Goal: Use online tool/utility: Utilize a website feature to perform a specific function

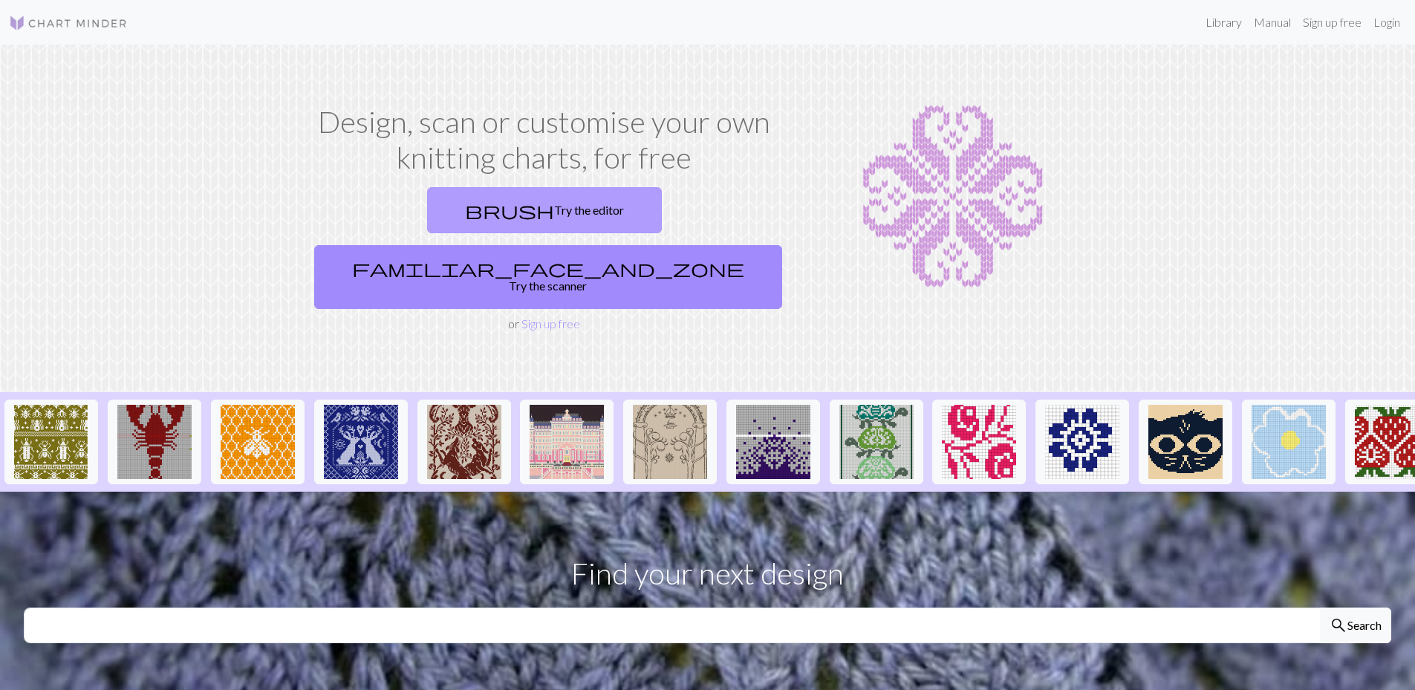
click at [427, 209] on link "brush Try the editor" at bounding box center [544, 210] width 235 height 46
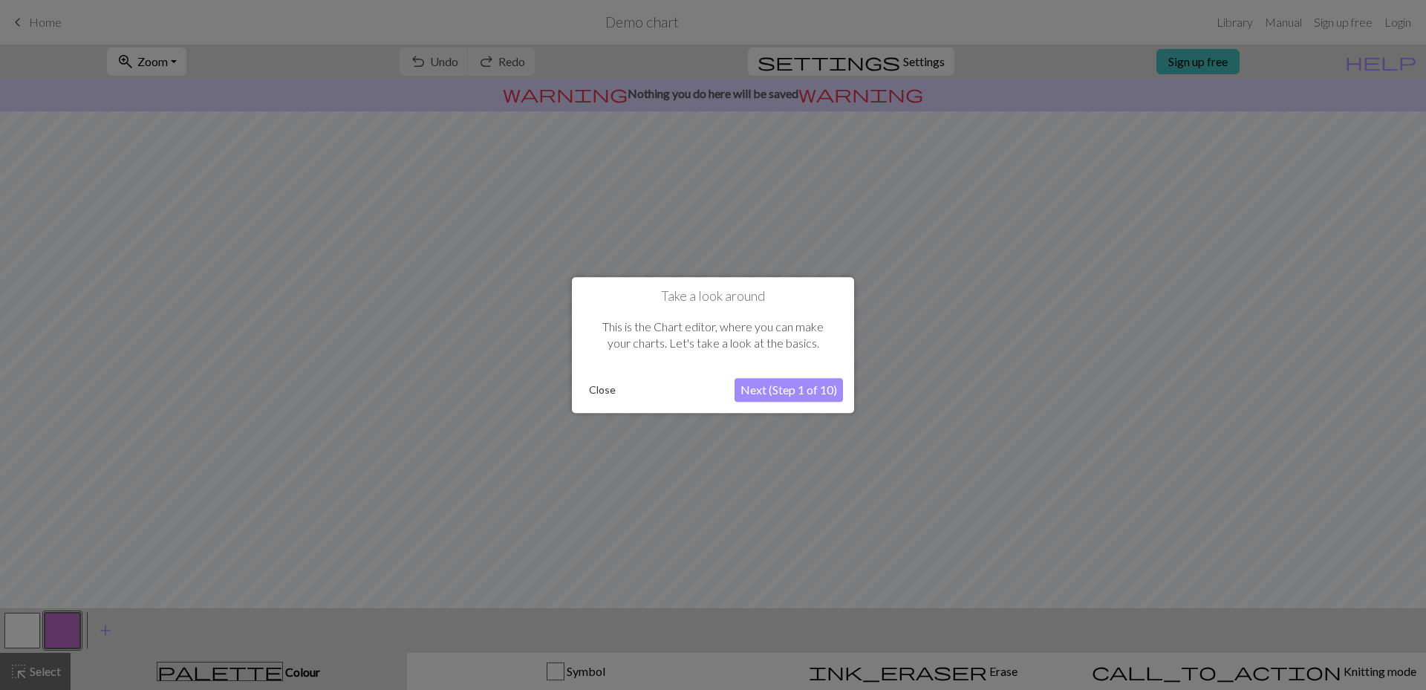
click at [767, 386] on button "Next (Step 1 of 10)" at bounding box center [789, 390] width 108 height 24
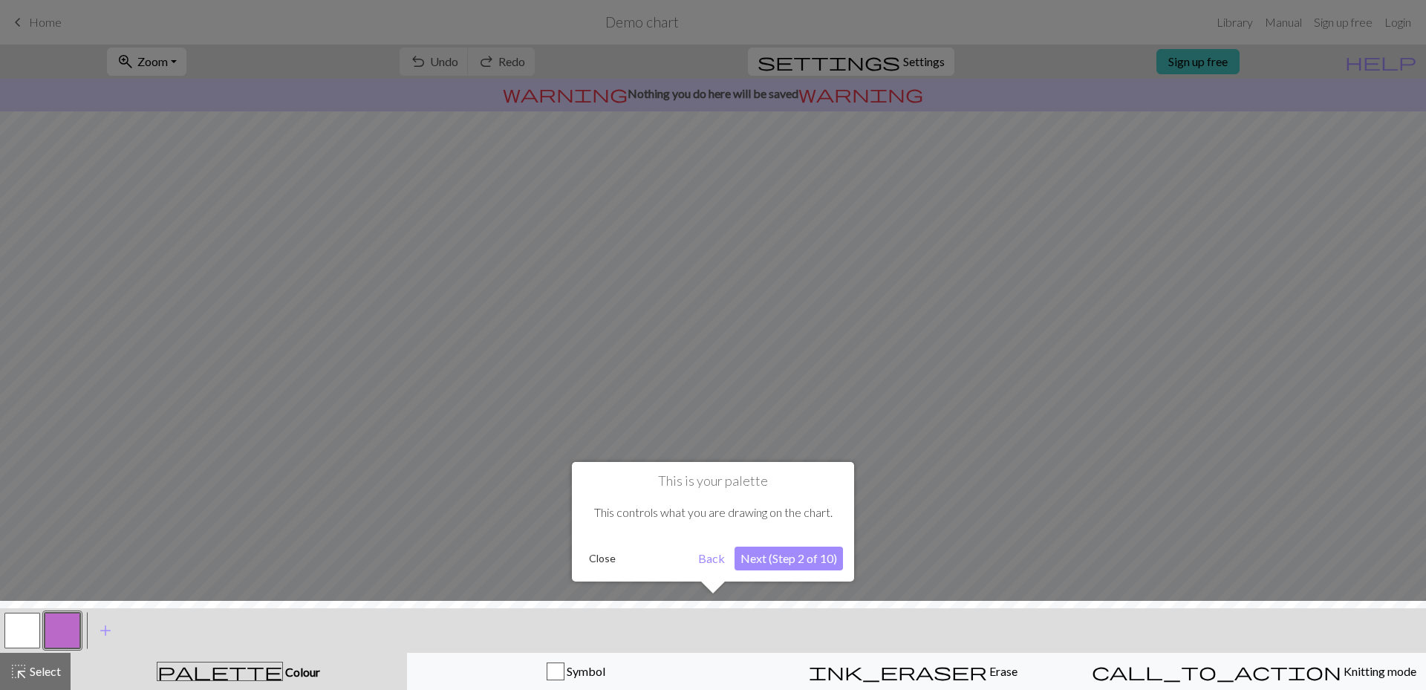
click at [787, 556] on button "Next (Step 2 of 10)" at bounding box center [789, 559] width 108 height 24
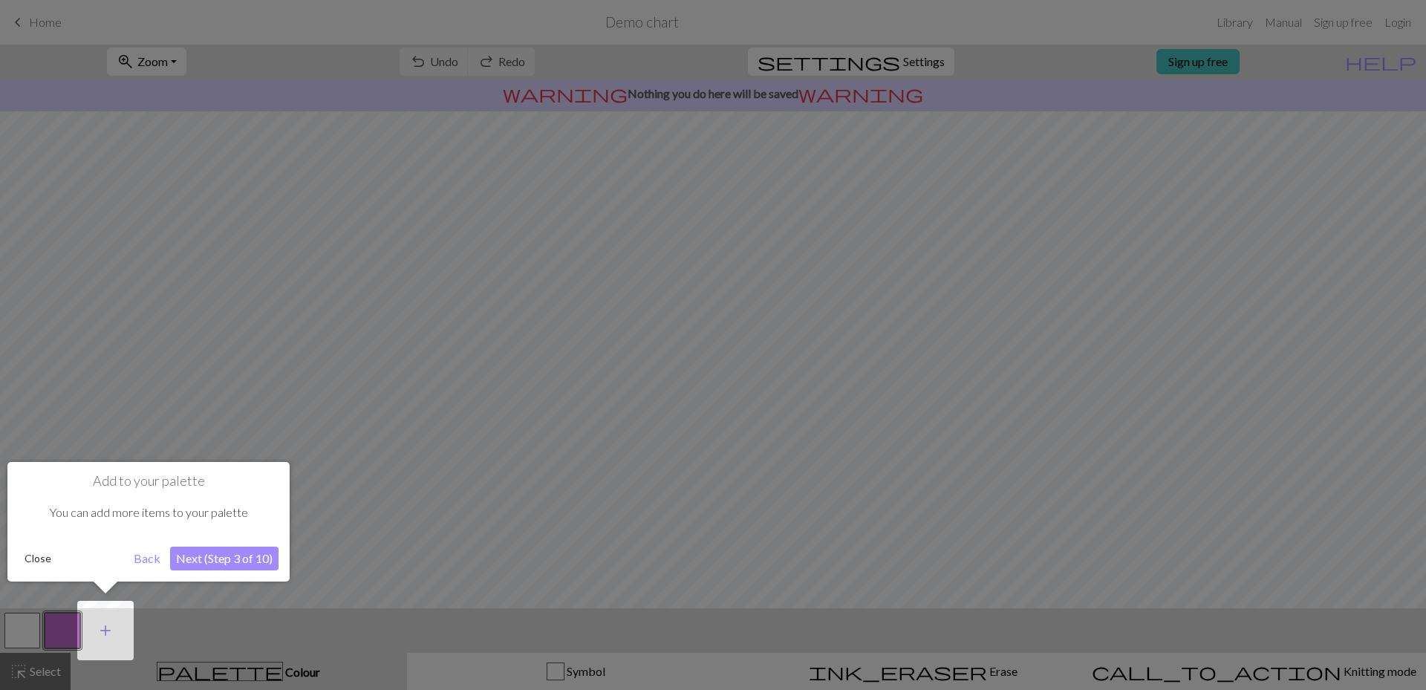
click at [105, 637] on span "add" at bounding box center [106, 630] width 18 height 21
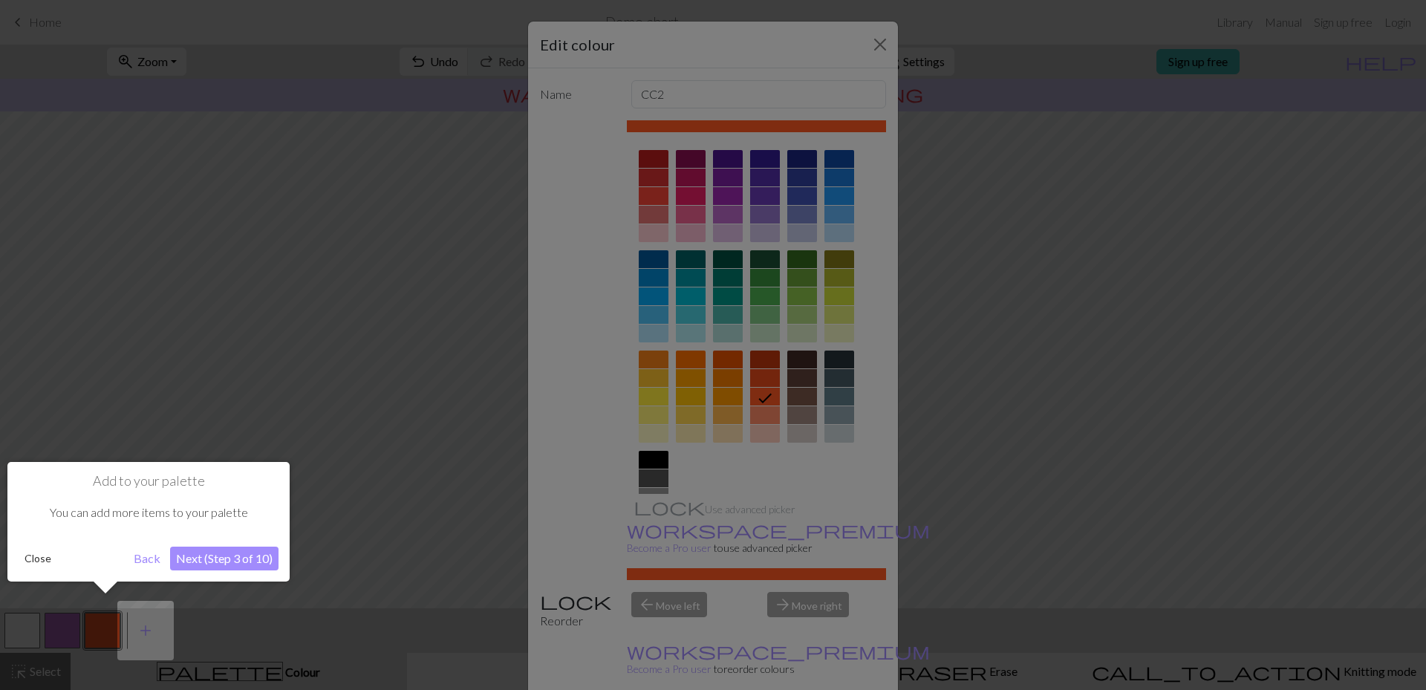
click at [227, 553] on button "Next (Step 3 of 10)" at bounding box center [224, 559] width 108 height 24
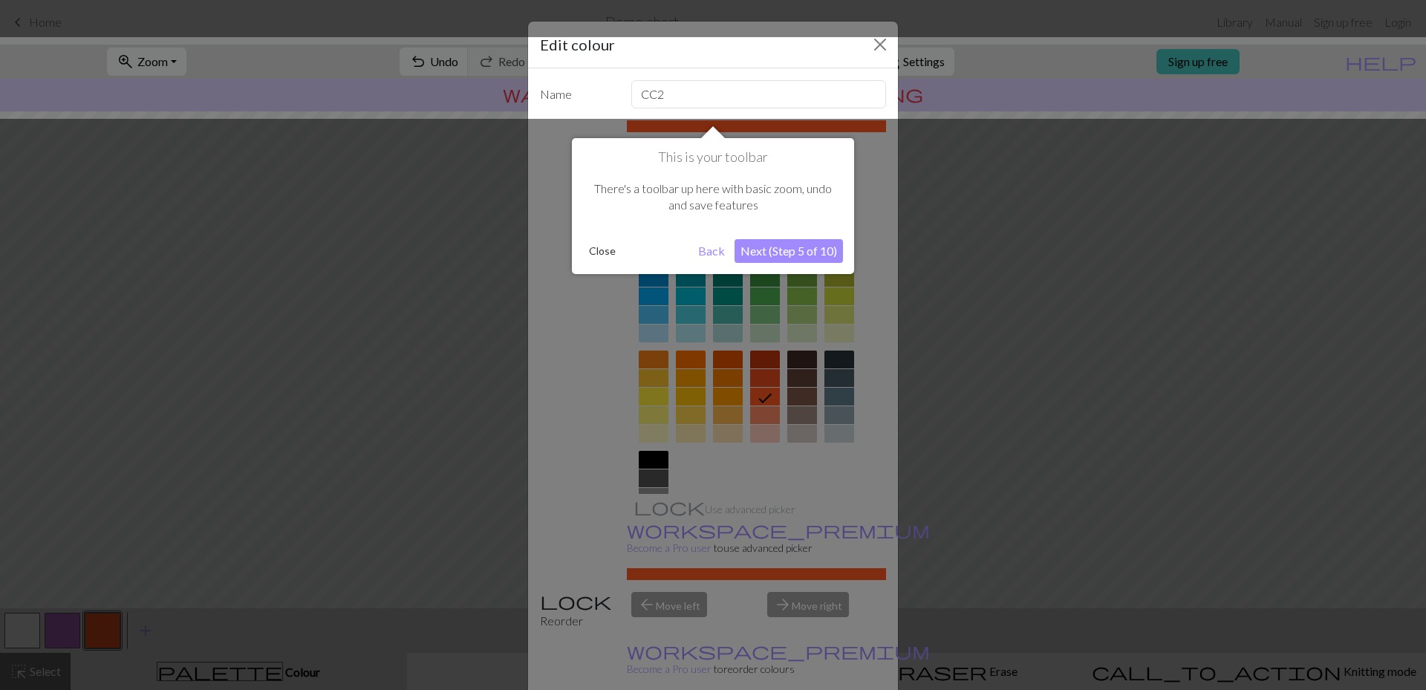
click at [793, 258] on button "Next (Step 5 of 10)" at bounding box center [789, 251] width 108 height 24
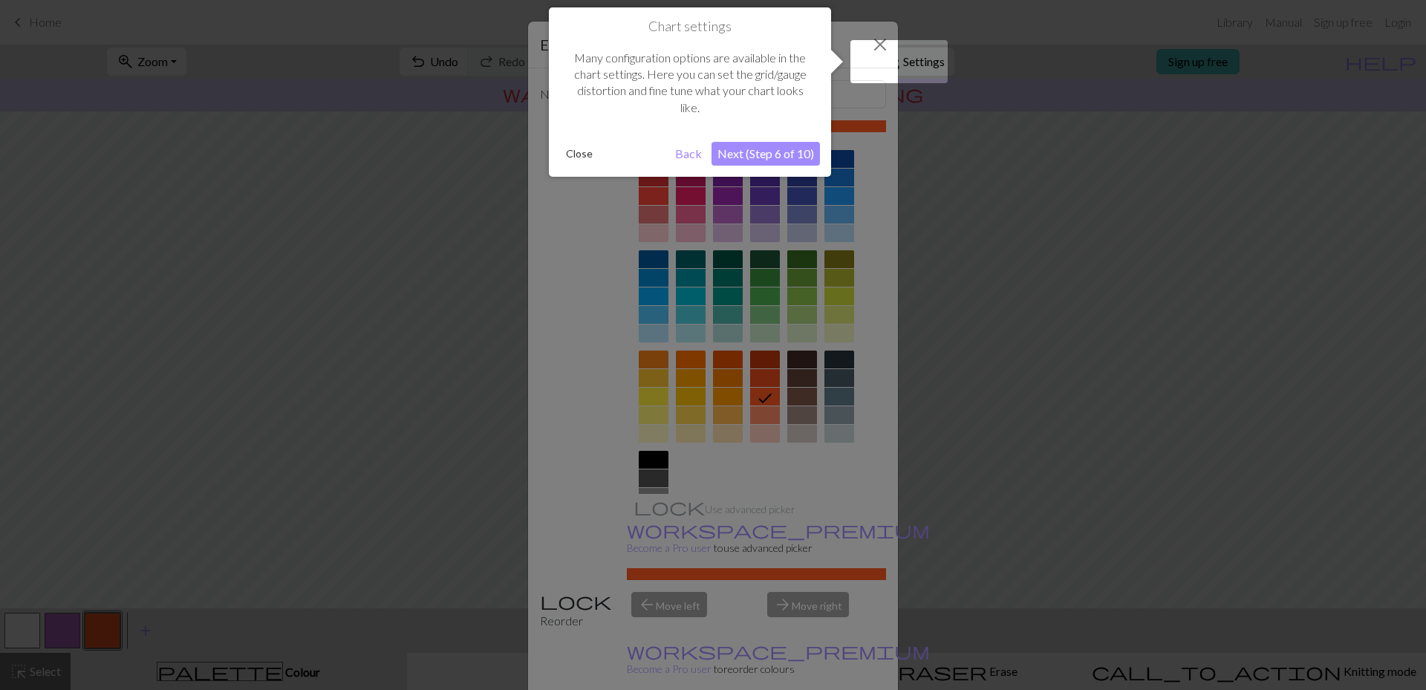
click at [874, 42] on div at bounding box center [899, 61] width 97 height 43
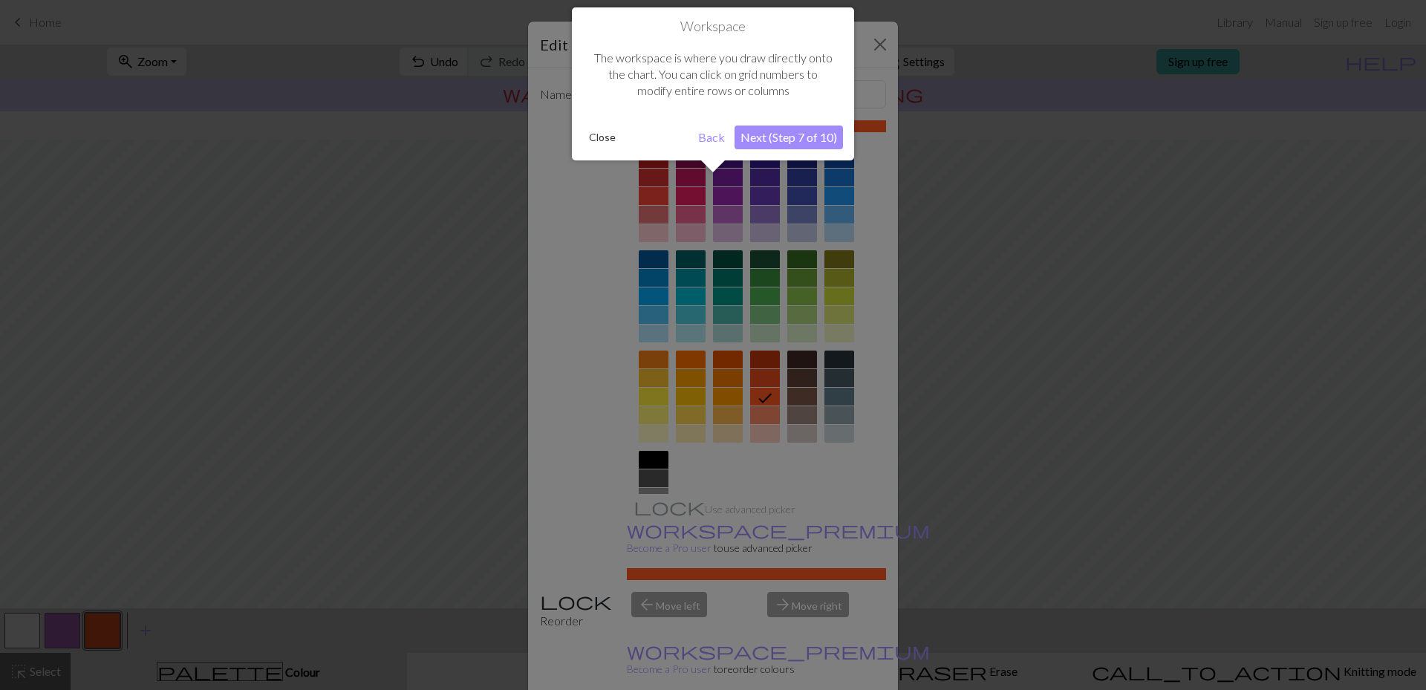
scroll to position [56, 0]
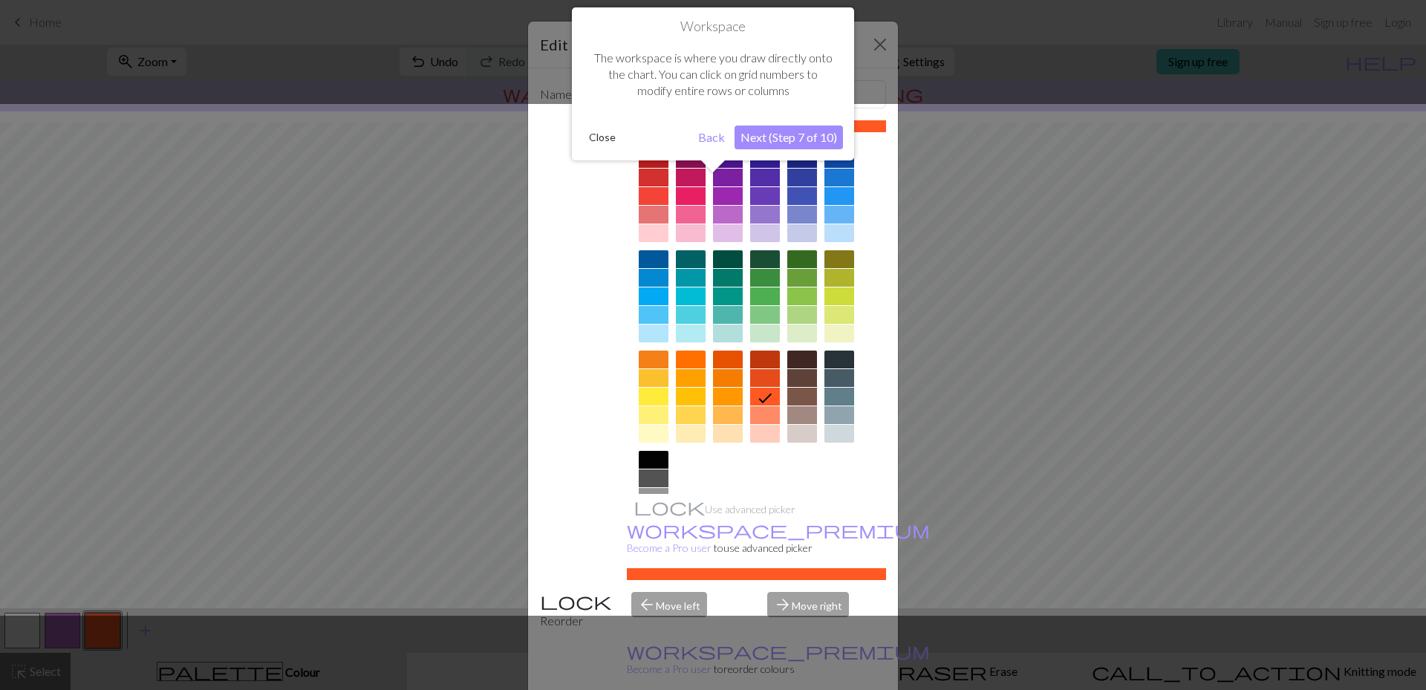
click at [874, 42] on div at bounding box center [713, 345] width 1426 height 690
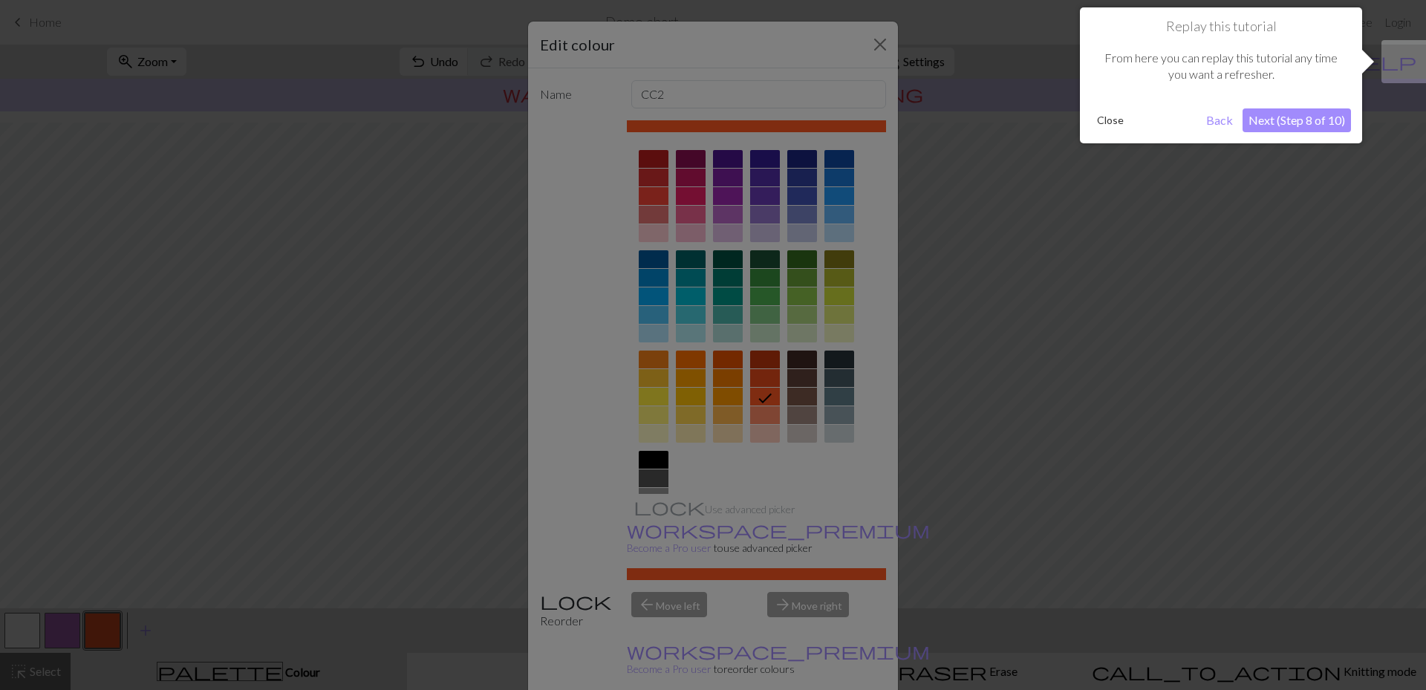
click at [874, 42] on div at bounding box center [713, 345] width 1426 height 690
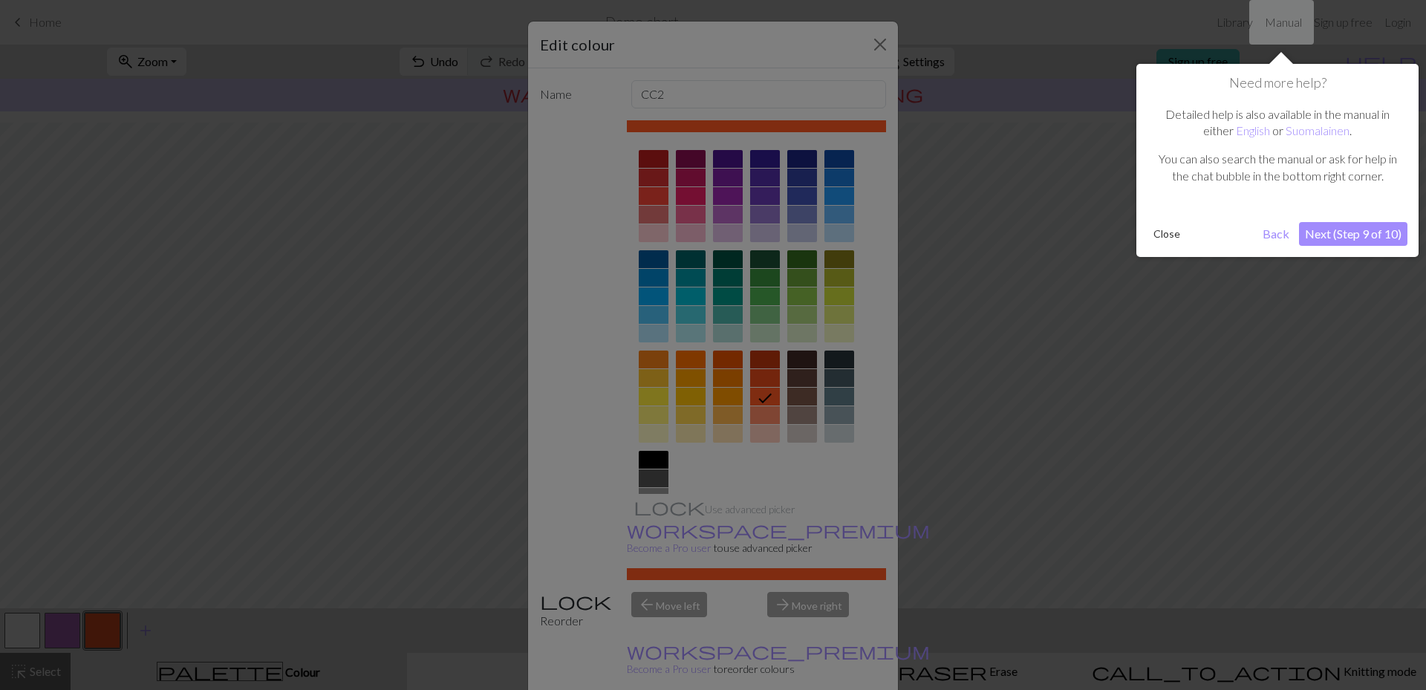
click at [874, 42] on div at bounding box center [713, 345] width 1426 height 690
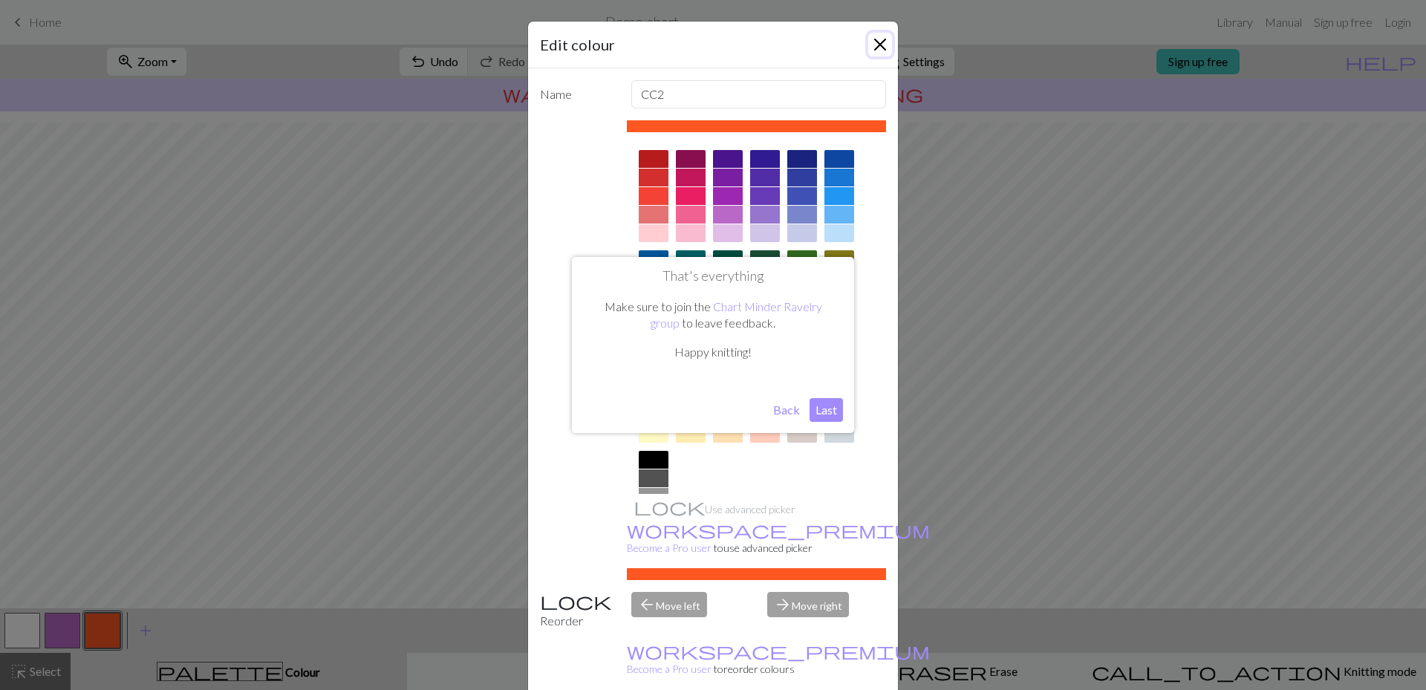
click at [874, 42] on button "Close" at bounding box center [880, 45] width 24 height 24
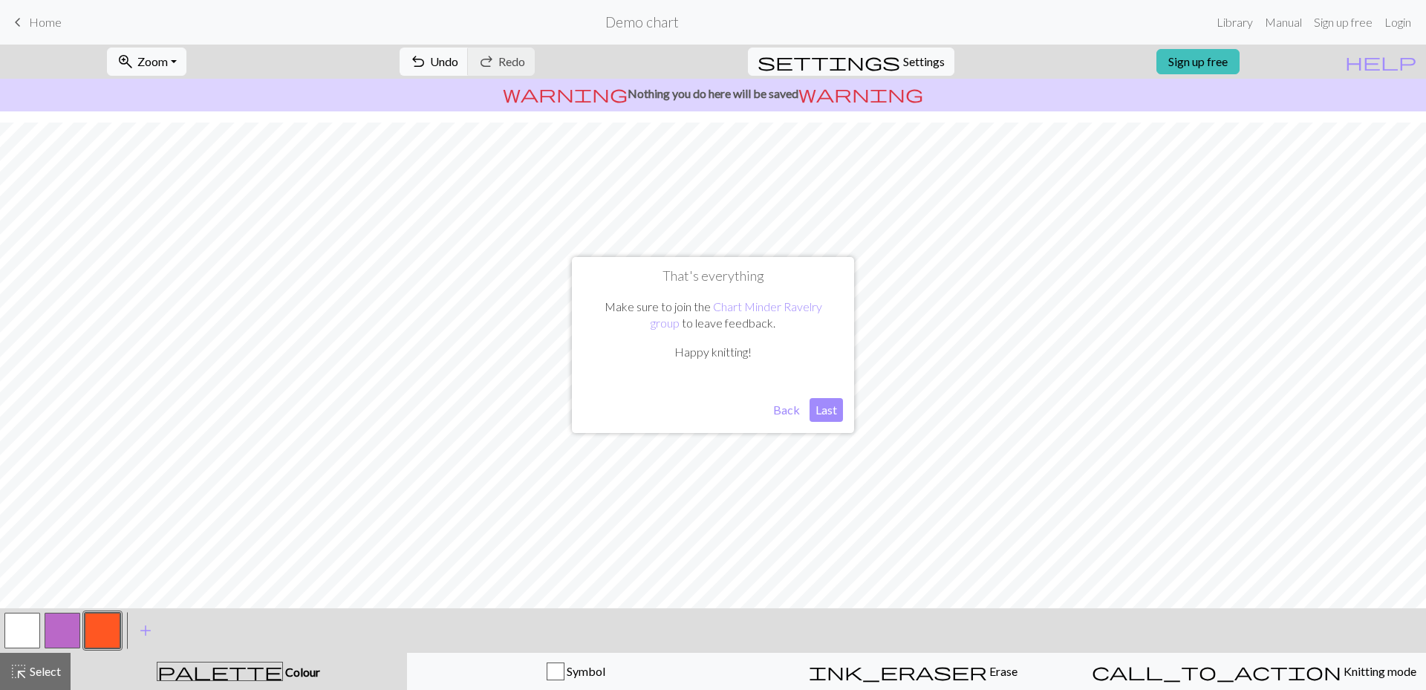
click at [785, 413] on button "Back" at bounding box center [786, 410] width 39 height 24
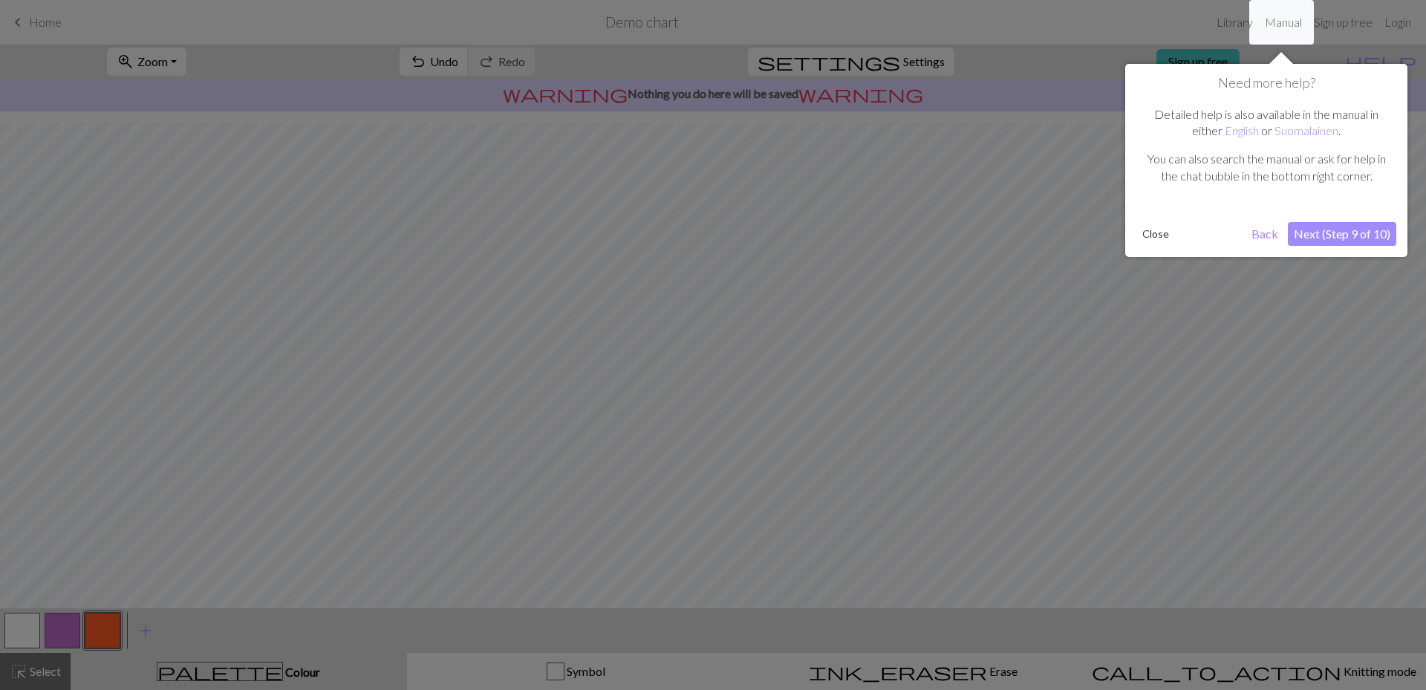
click at [1347, 233] on button "Next (Step 9 of 10)" at bounding box center [1342, 234] width 108 height 24
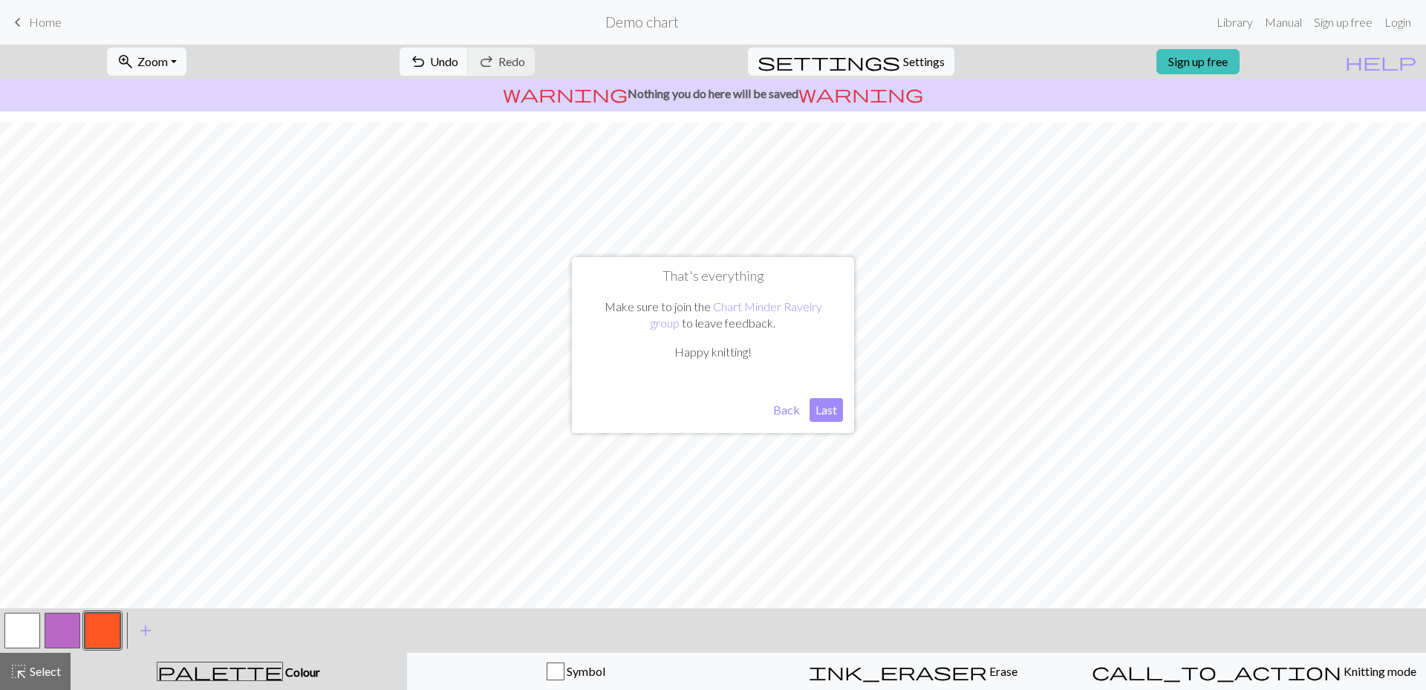
click at [822, 414] on button "Last" at bounding box center [826, 410] width 33 height 24
click at [32, 27] on span "Home" at bounding box center [45, 22] width 33 height 14
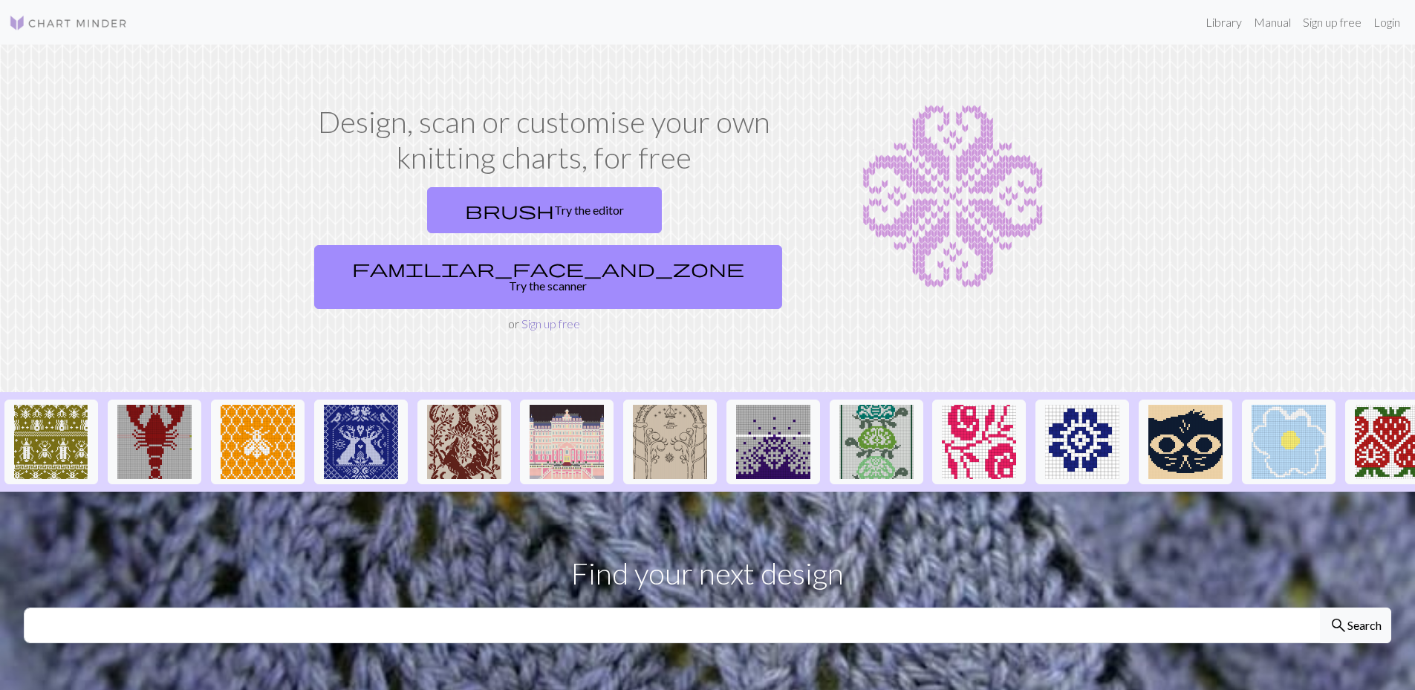
click at [530, 316] on link "Sign up free" at bounding box center [550, 323] width 59 height 14
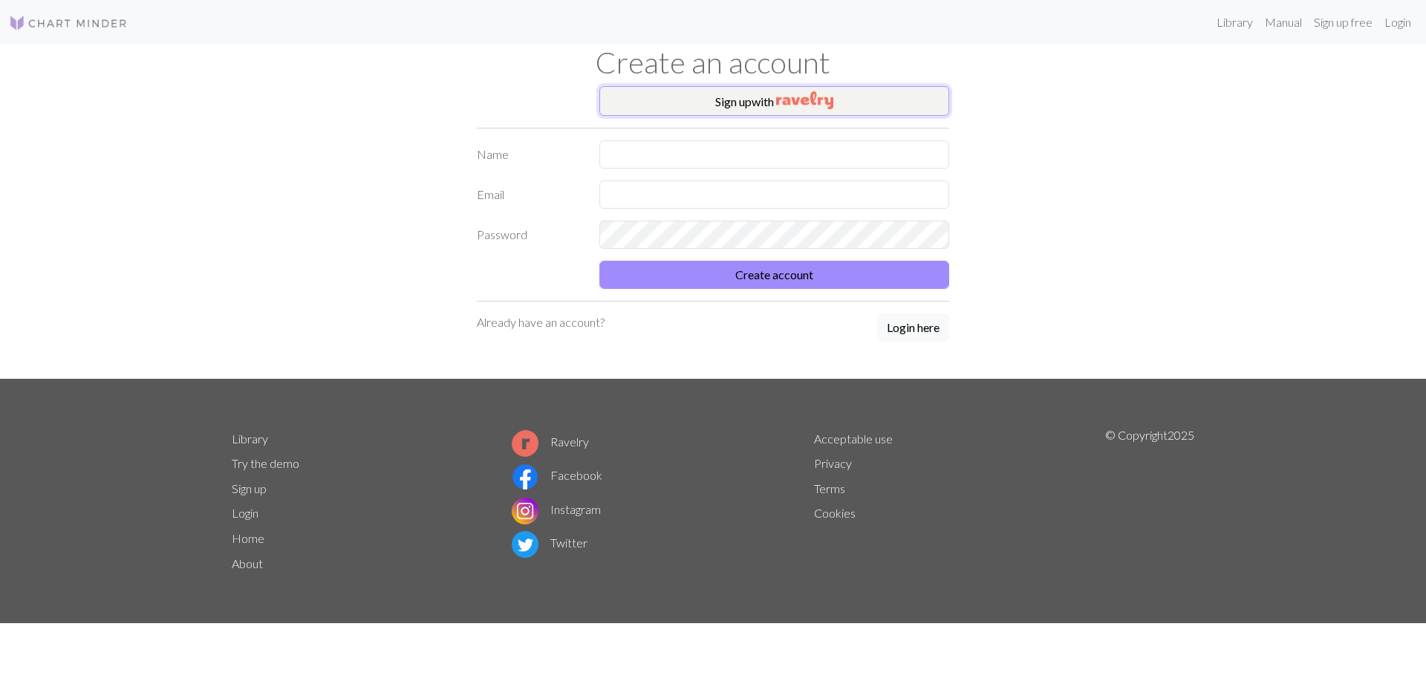
click at [787, 94] on img "button" at bounding box center [804, 100] width 57 height 18
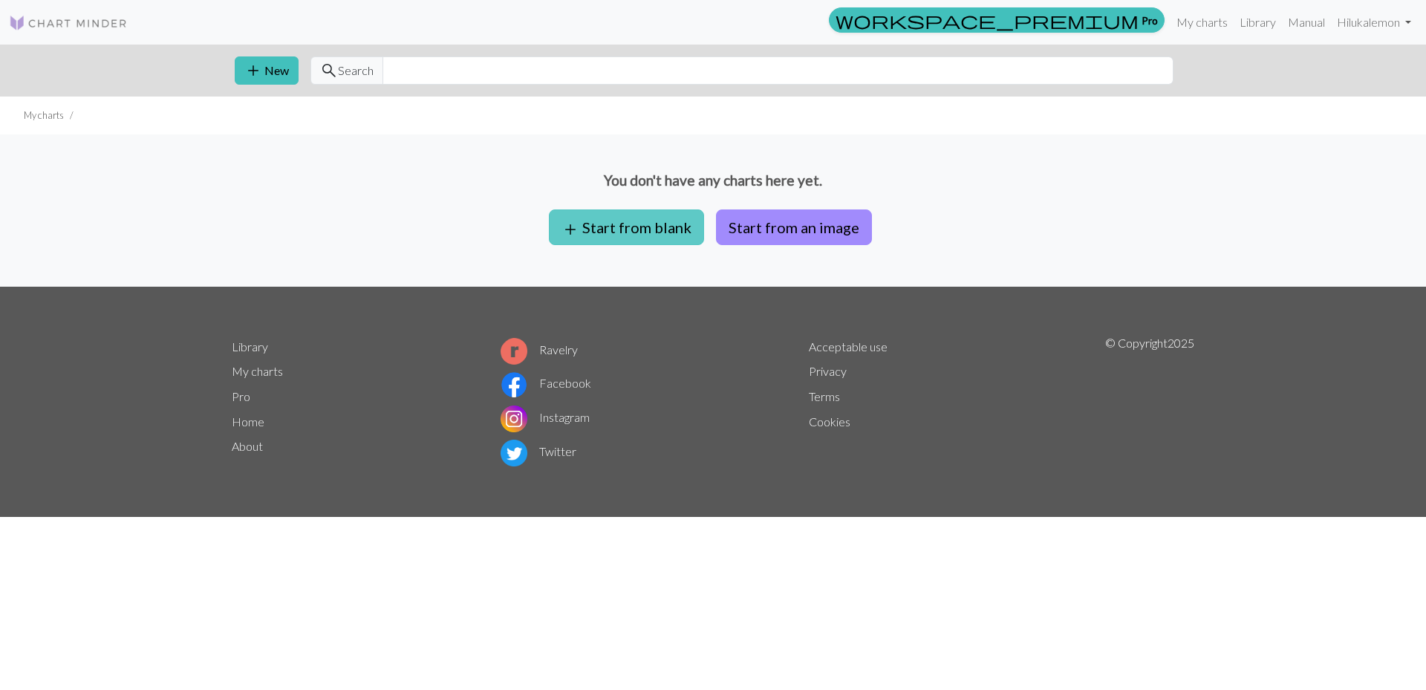
click at [625, 233] on button "add Start from blank" at bounding box center [626, 227] width 155 height 36
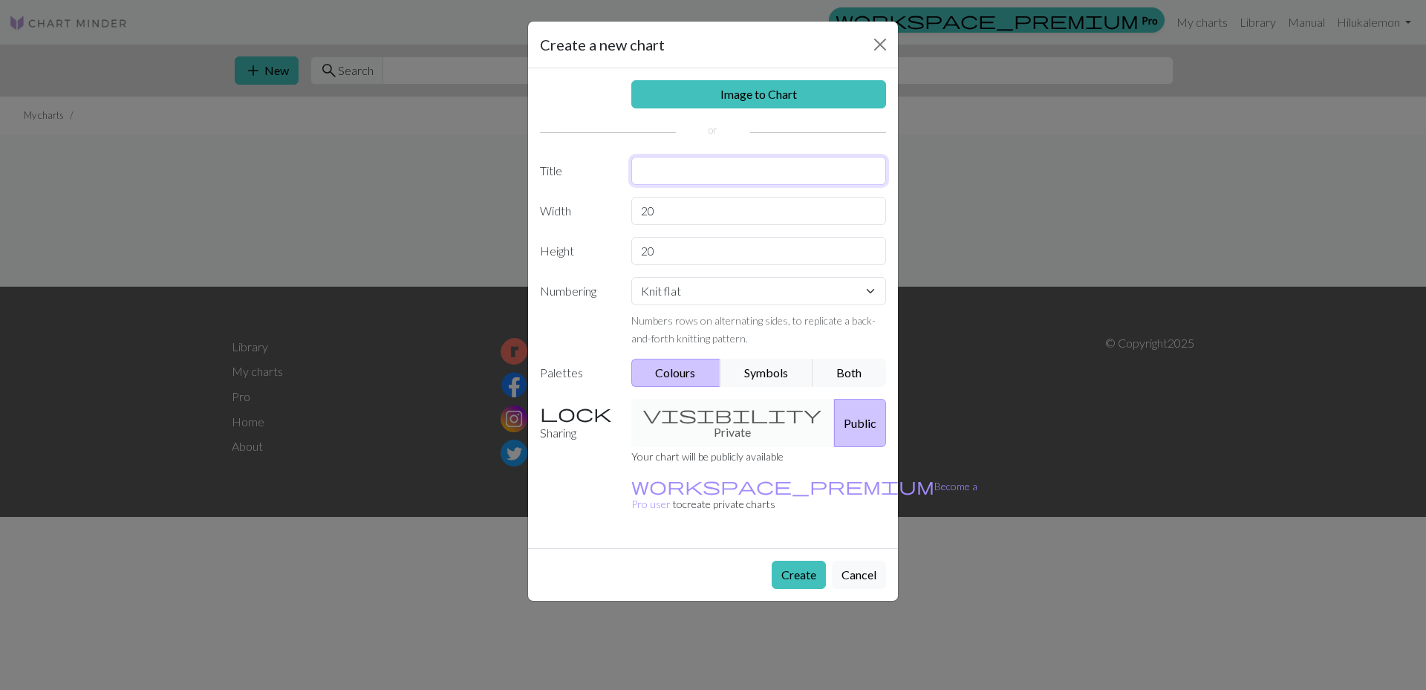
click at [700, 159] on input "text" at bounding box center [759, 171] width 256 height 28
click at [586, 131] on div "Image to Chart Title Width 20 Height 20 Numbering Knit flat Knit in the round L…" at bounding box center [713, 308] width 370 height 480
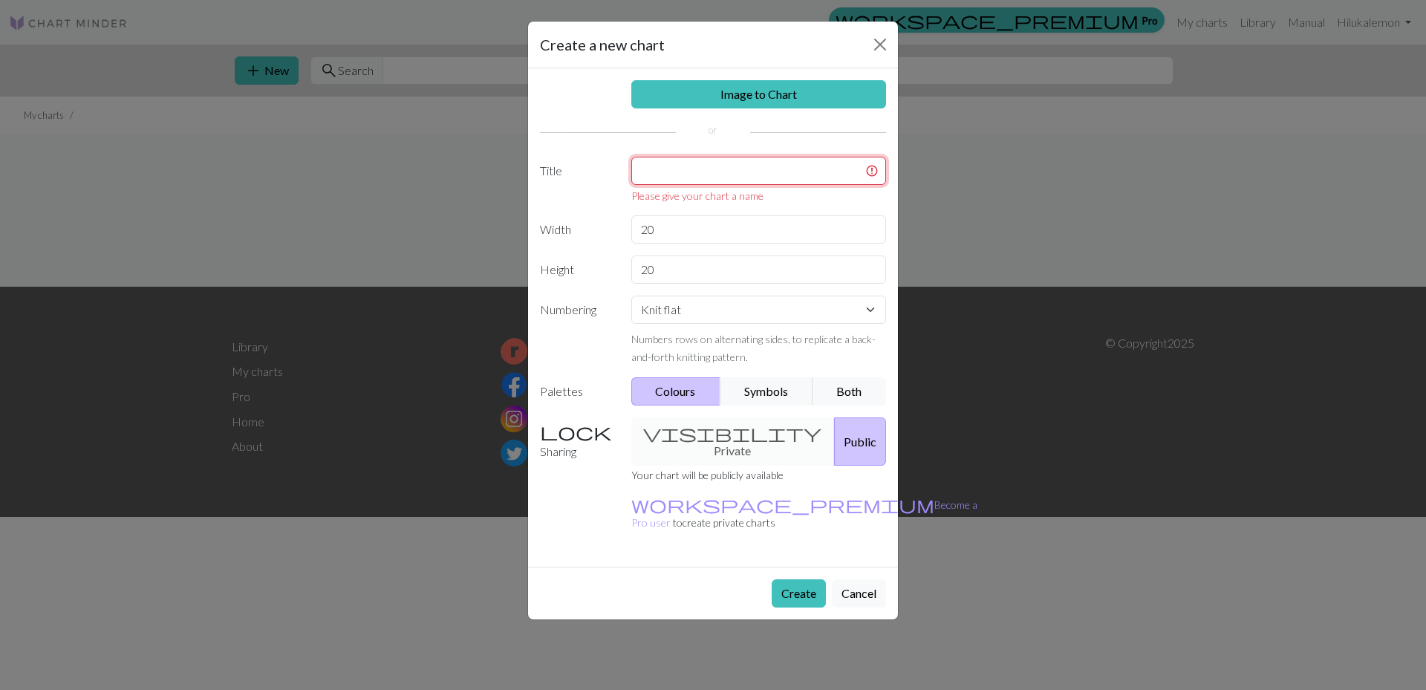
click at [705, 175] on input "text" at bounding box center [759, 171] width 256 height 28
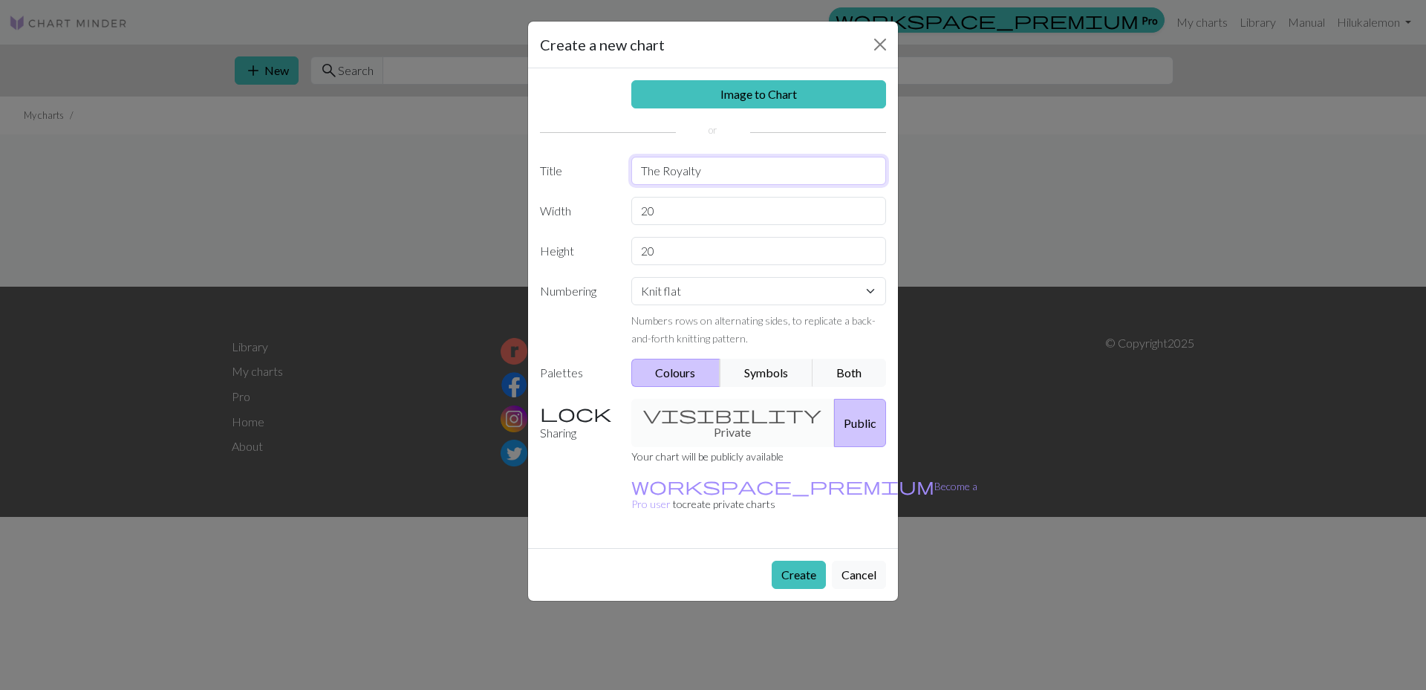
type input "The Royalty"
drag, startPoint x: 611, startPoint y: 163, endPoint x: 602, endPoint y: 145, distance: 19.6
click at [607, 155] on div "Image to Chart Title The Royalty Width 20 Height 20 Numbering Knit flat Knit in…" at bounding box center [713, 308] width 370 height 480
click at [673, 216] on input "20" at bounding box center [759, 211] width 256 height 28
click at [605, 196] on div "Image to Chart Title The Royalty Width 20 Height 20 Numbering Knit flat Knit in…" at bounding box center [713, 308] width 370 height 480
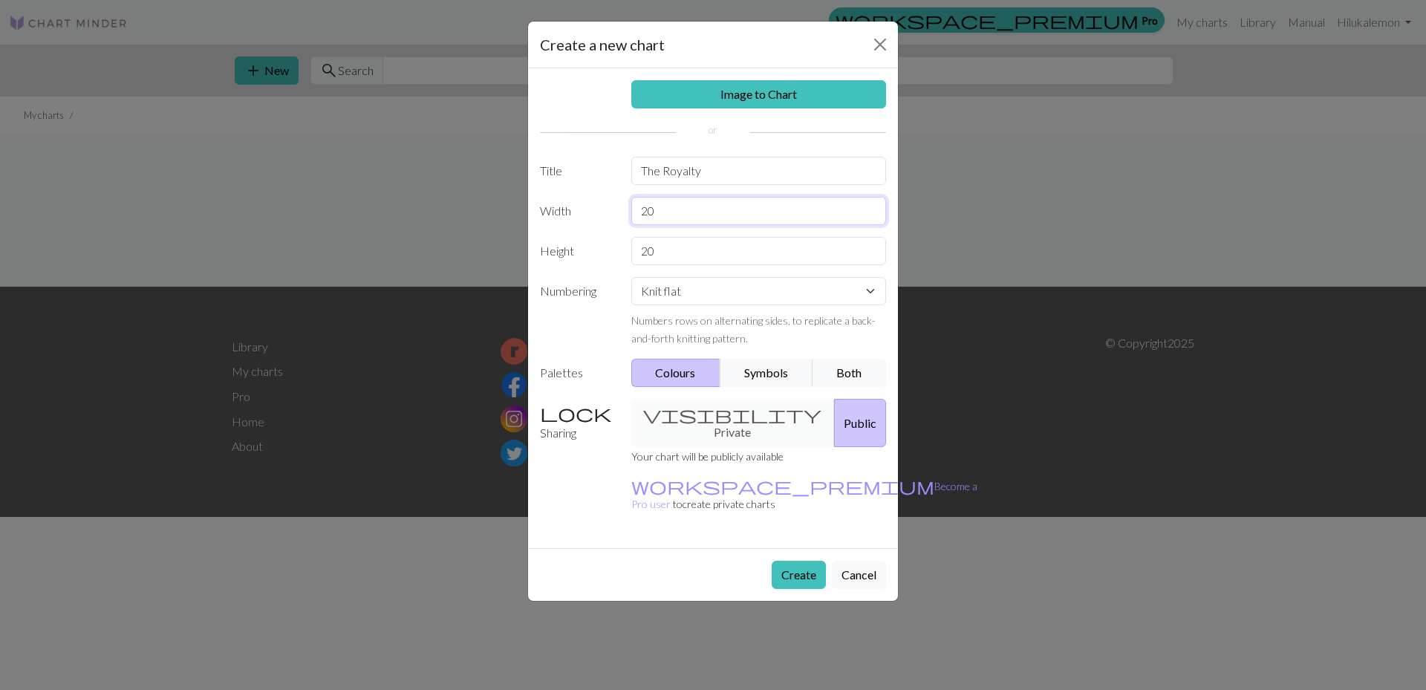
click at [683, 215] on input "20" at bounding box center [759, 211] width 256 height 28
click at [680, 245] on input "20" at bounding box center [759, 251] width 256 height 28
click at [588, 316] on label "Numbering" at bounding box center [576, 312] width 91 height 70
click at [675, 247] on input "20" at bounding box center [759, 251] width 256 height 28
click at [591, 288] on label "Numbering" at bounding box center [576, 312] width 91 height 70
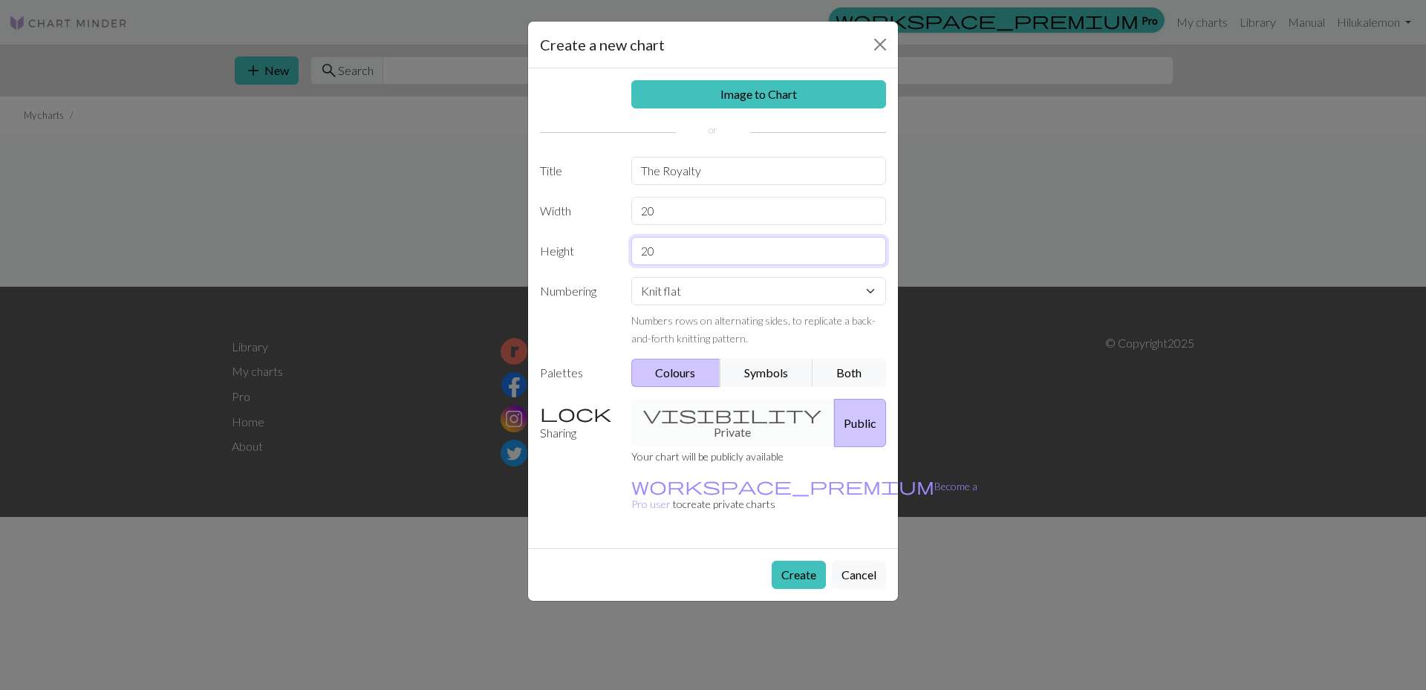
click at [697, 251] on input "20" at bounding box center [759, 251] width 256 height 28
click at [691, 296] on select "Knit flat Knit in the round Lace knitting Cross stitch" at bounding box center [759, 291] width 256 height 28
click at [698, 293] on select "Knit flat Knit in the round Lace knitting Cross stitch" at bounding box center [759, 291] width 256 height 28
click at [695, 252] on input "20" at bounding box center [759, 251] width 256 height 28
click at [607, 254] on label "Height" at bounding box center [576, 251] width 91 height 28
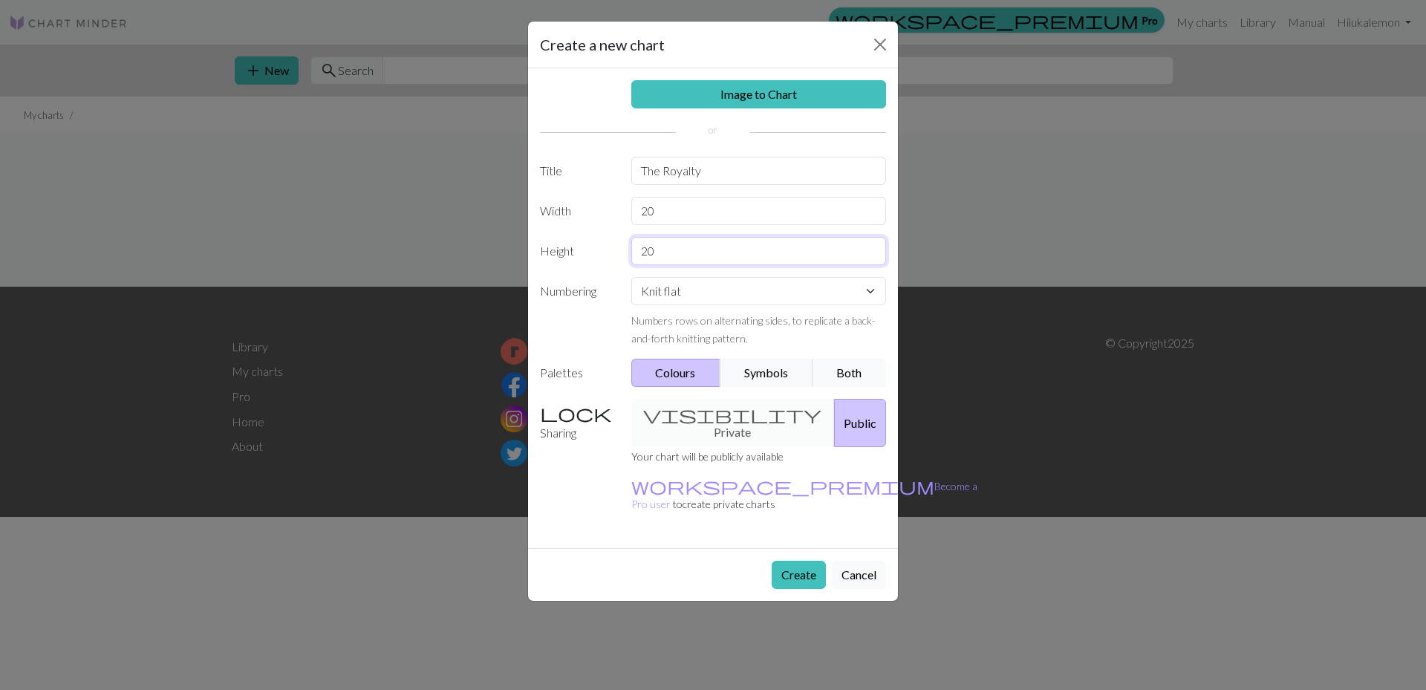
click at [689, 247] on input "20" at bounding box center [759, 251] width 256 height 28
click at [605, 252] on label "Height" at bounding box center [576, 251] width 91 height 28
click at [665, 204] on input "20" at bounding box center [759, 211] width 256 height 28
type input "2"
type input "80"
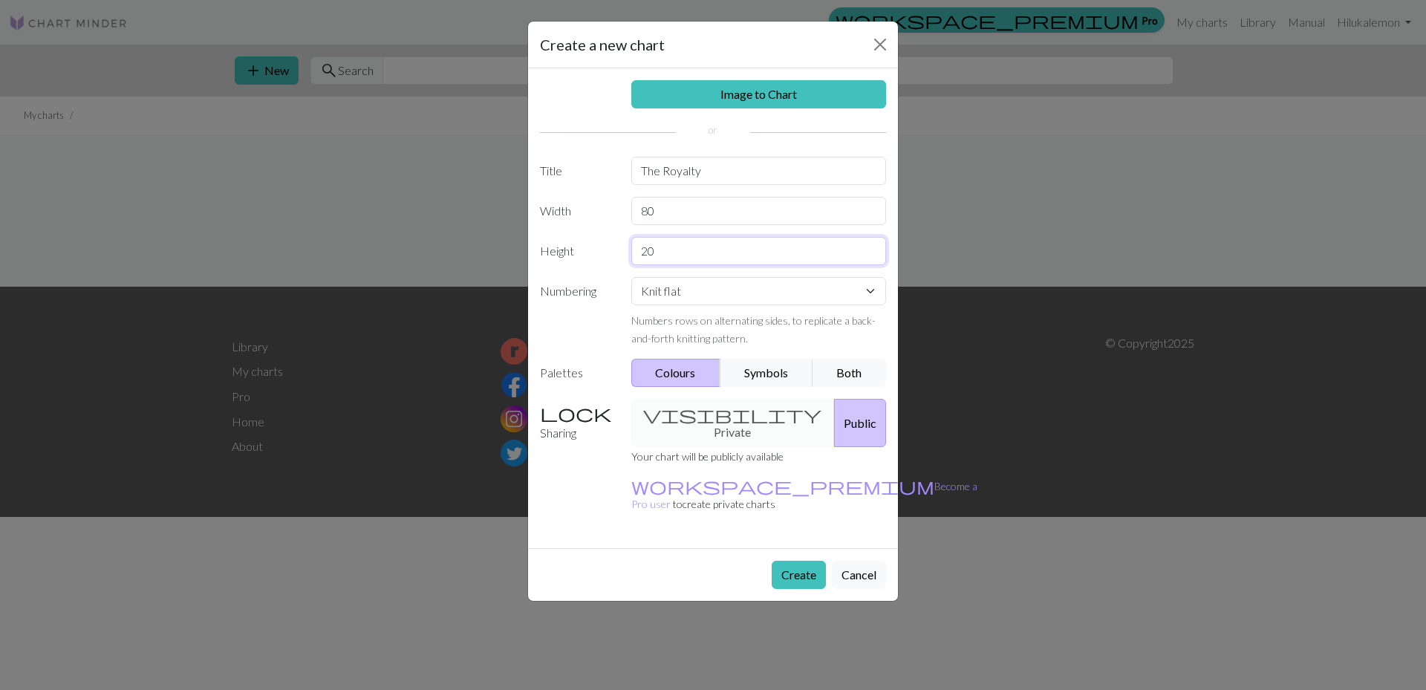
click at [679, 263] on input "20" at bounding box center [759, 251] width 256 height 28
type input "2"
type input "26"
click at [532, 330] on label "Numbering" at bounding box center [576, 312] width 91 height 70
click at [724, 417] on div "visibility Private Public" at bounding box center [758, 423] width 273 height 48
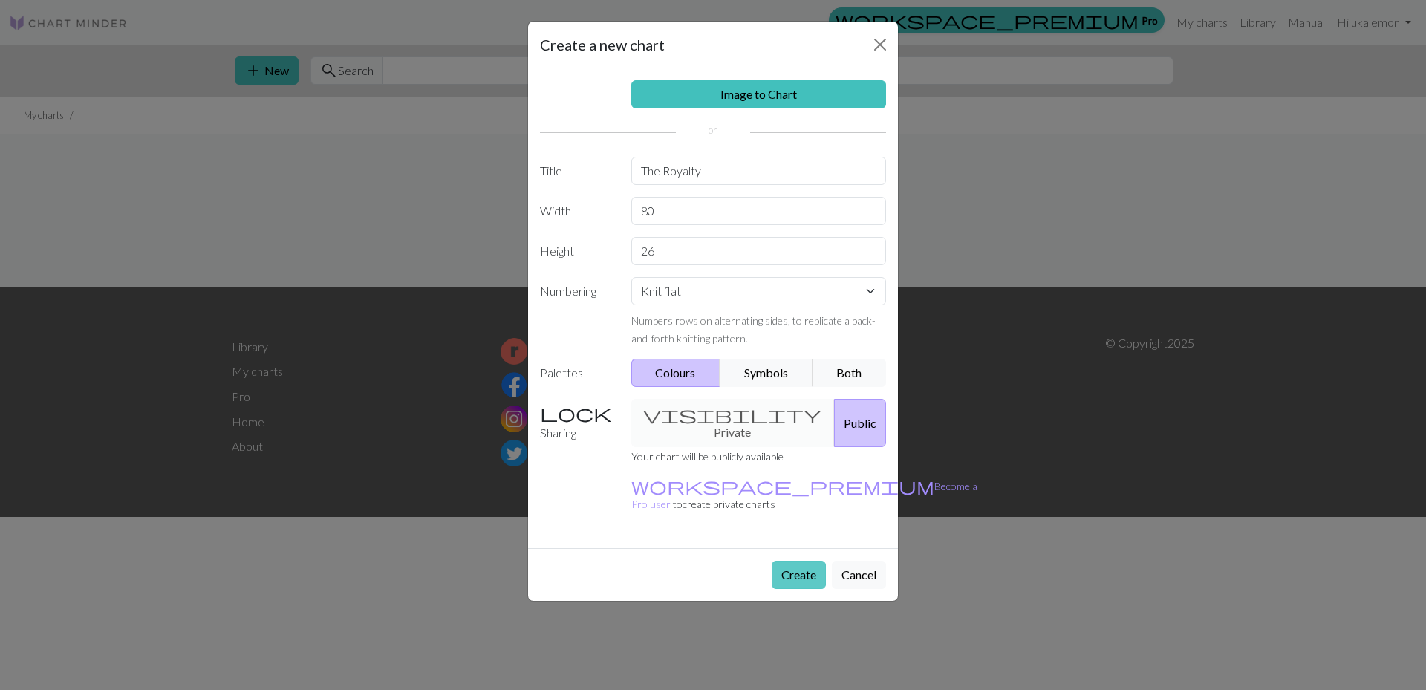
click at [815, 561] on button "Create" at bounding box center [799, 575] width 54 height 28
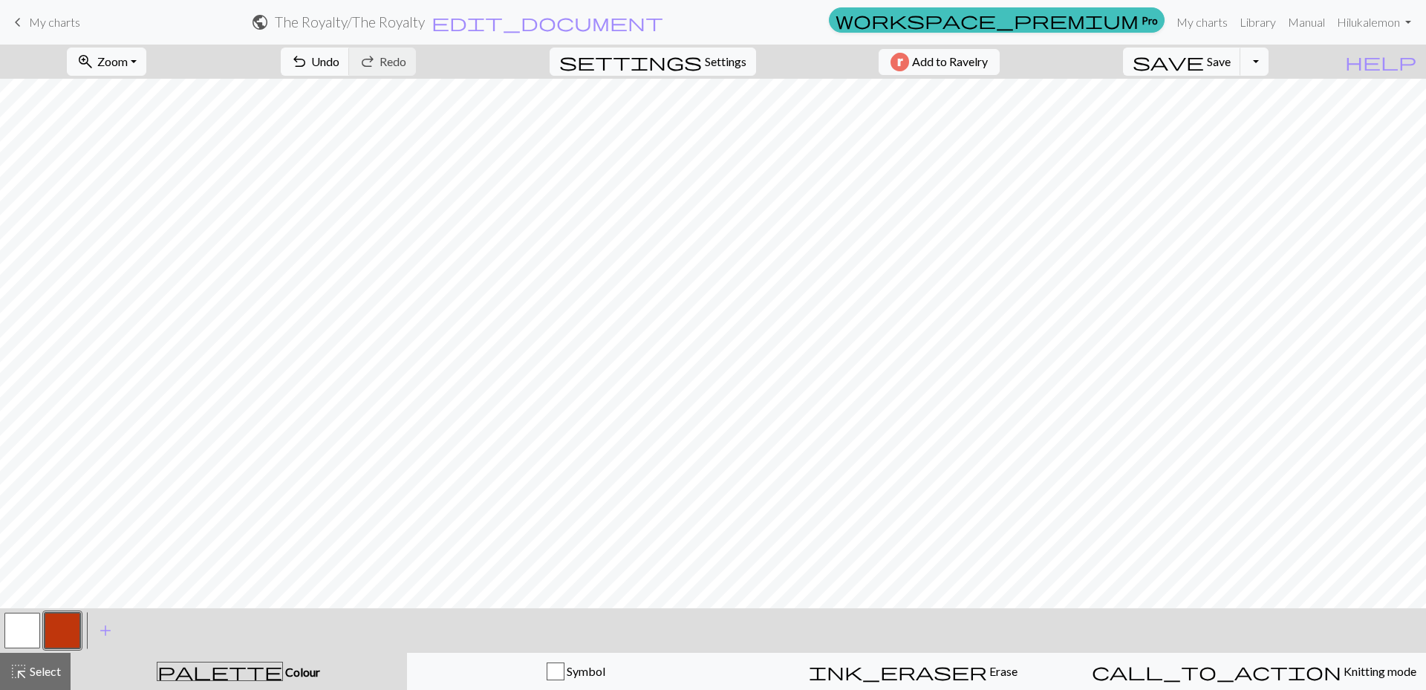
click at [17, 637] on button "button" at bounding box center [22, 631] width 36 height 36
click at [16, 633] on button "button" at bounding box center [22, 631] width 36 height 36
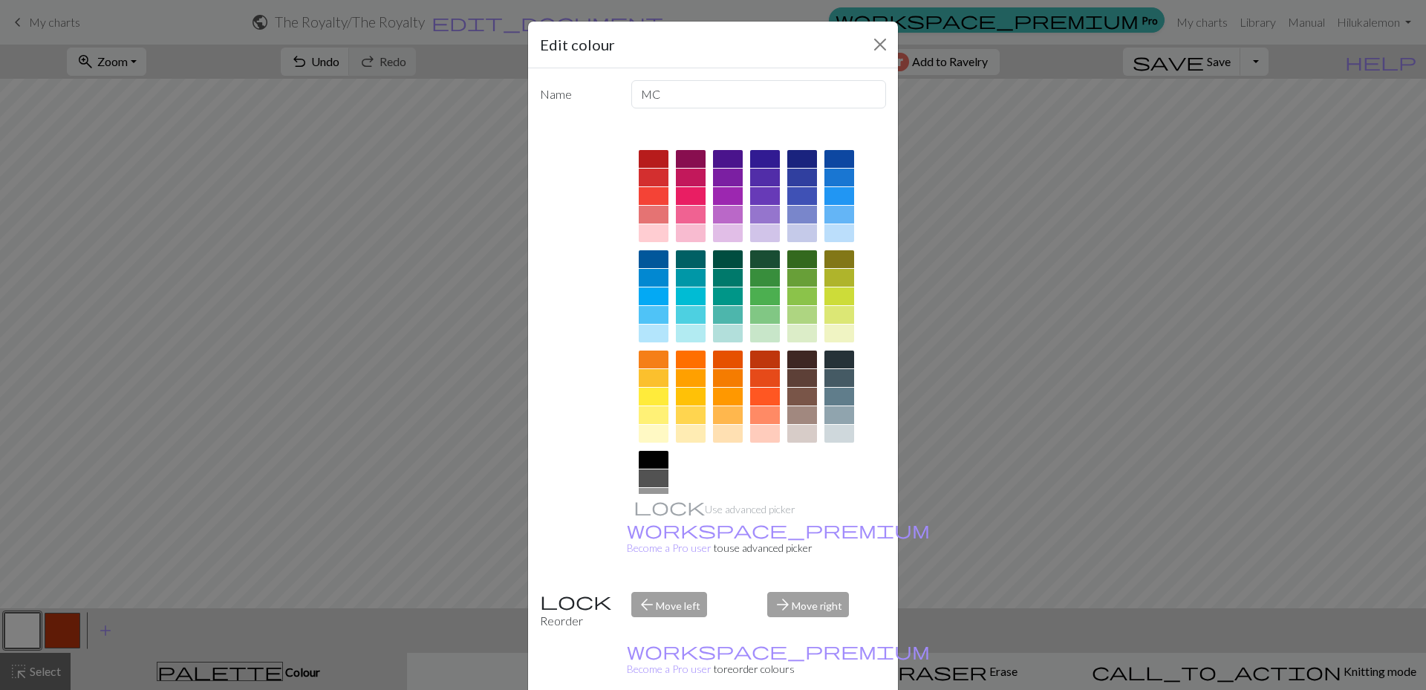
scroll to position [66, 0]
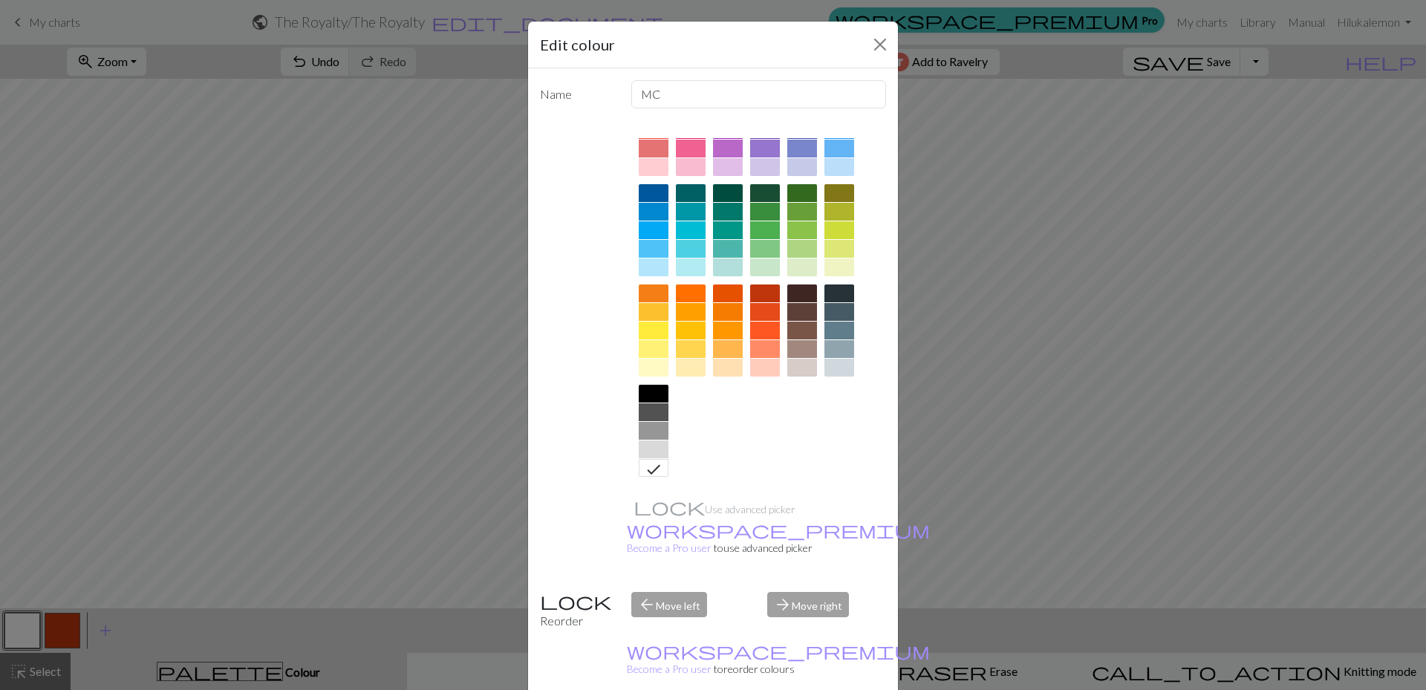
click at [799, 371] on div at bounding box center [802, 368] width 30 height 18
click at [648, 463] on div at bounding box center [654, 468] width 30 height 18
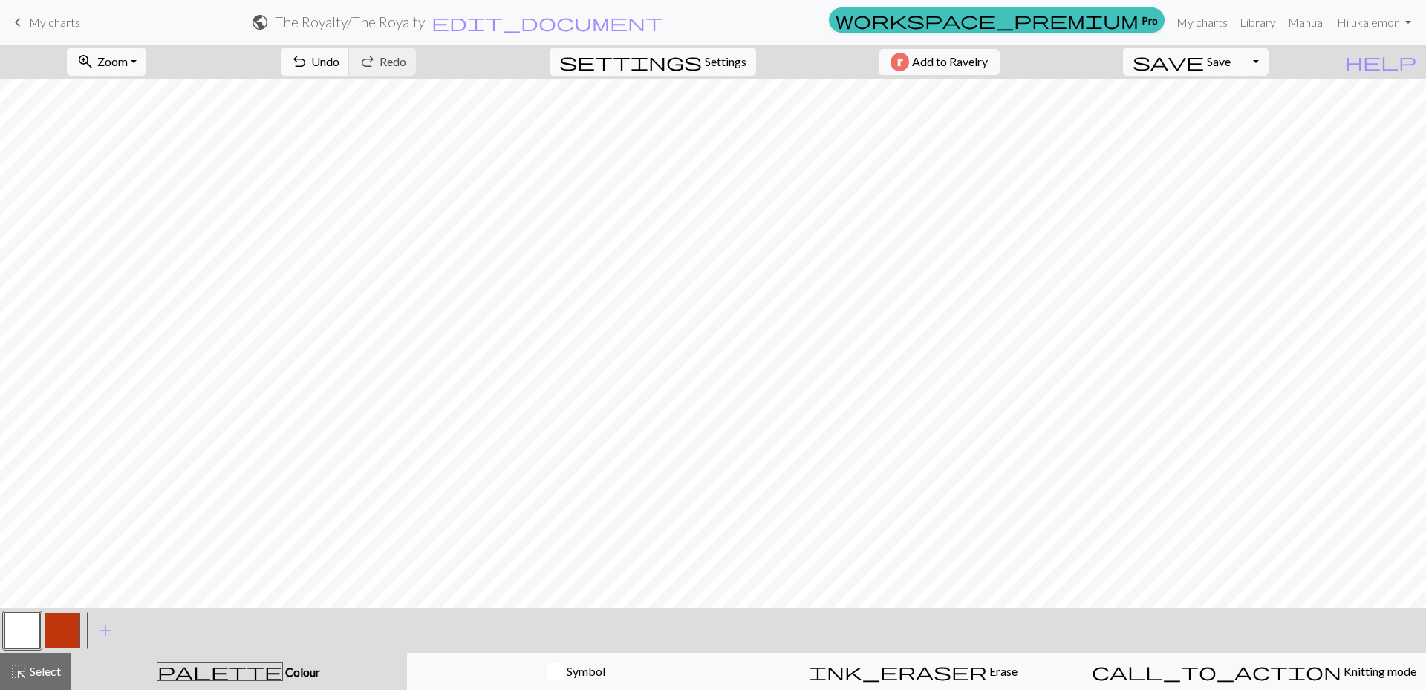
scroll to position [0, 0]
click at [56, 634] on button "button" at bounding box center [63, 631] width 36 height 36
click at [20, 637] on button "button" at bounding box center [22, 631] width 36 height 36
